Goal: Task Accomplishment & Management: Manage account settings

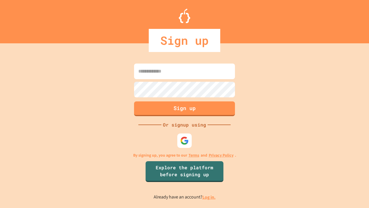
click at [209, 197] on link "Log in." at bounding box center [209, 197] width 13 height 6
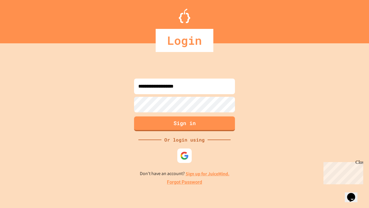
type input "**********"
